Goal: Information Seeking & Learning: Learn about a topic

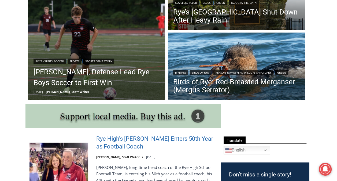
click at [124, 144] on link "Rye High’s [PERSON_NAME] Enters 50th Year as Football Coach" at bounding box center [155, 142] width 118 height 15
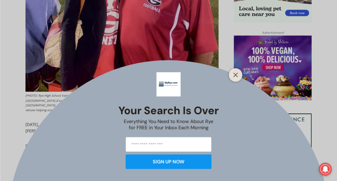
scroll to position [480, 0]
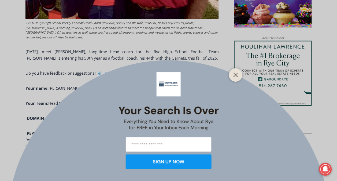
click at [236, 75] on icon "Close" at bounding box center [235, 74] width 5 height 5
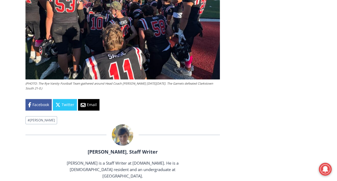
scroll to position [1733, 0]
